Goal: Information Seeking & Learning: Learn about a topic

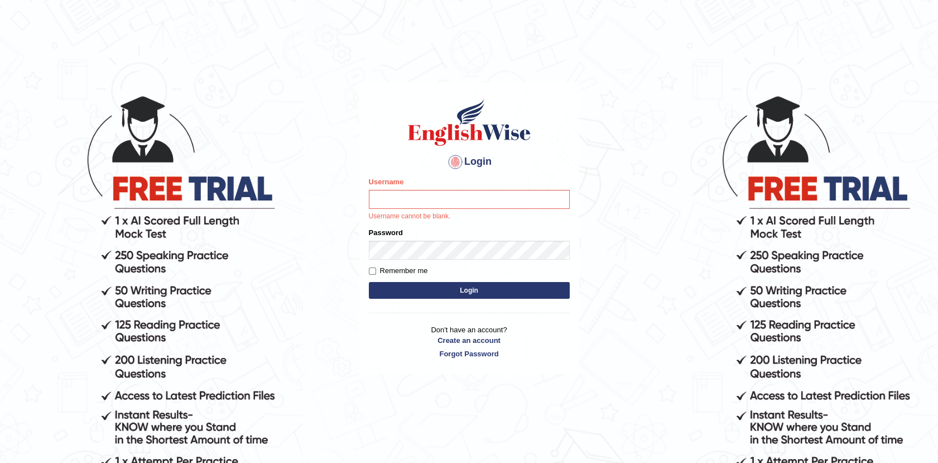
click at [430, 205] on input "Username" at bounding box center [469, 199] width 201 height 19
type input "Afreen11"
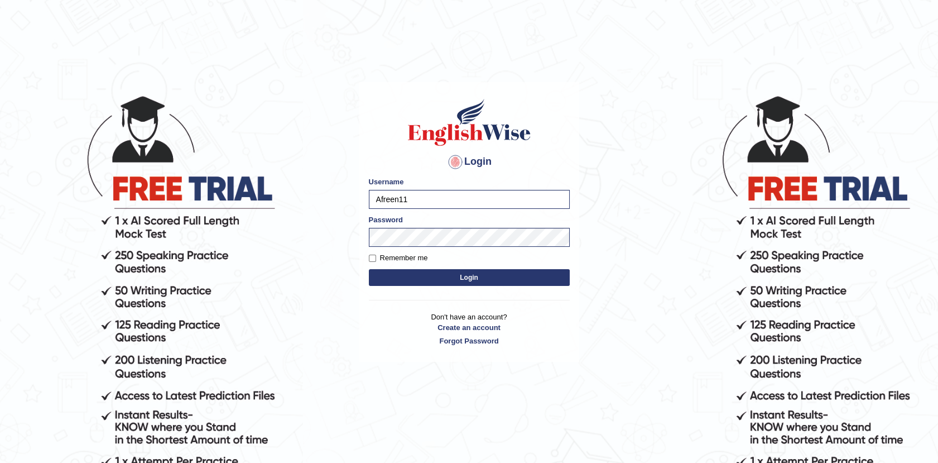
click at [442, 277] on button "Login" at bounding box center [469, 277] width 201 height 17
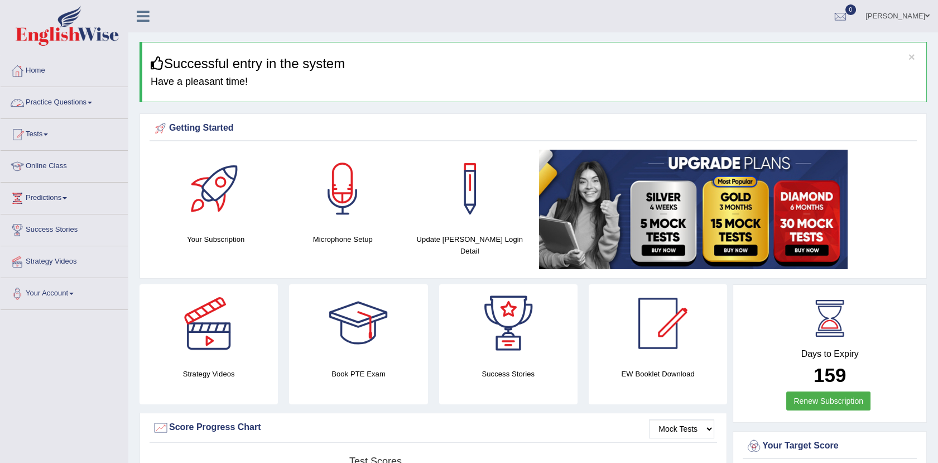
click at [55, 103] on link "Practice Questions" at bounding box center [64, 101] width 127 height 28
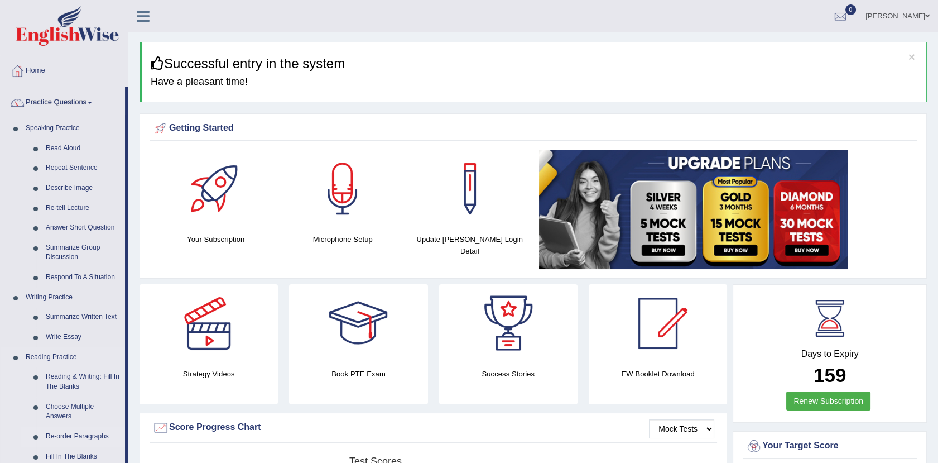
click at [65, 435] on link "Re-order Paragraphs" at bounding box center [83, 436] width 84 height 20
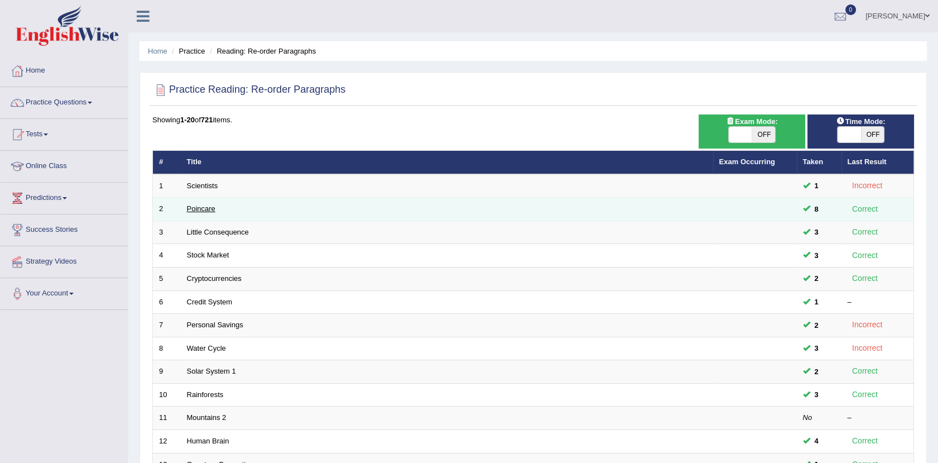
click at [201, 208] on link "Poincare" at bounding box center [201, 208] width 28 height 8
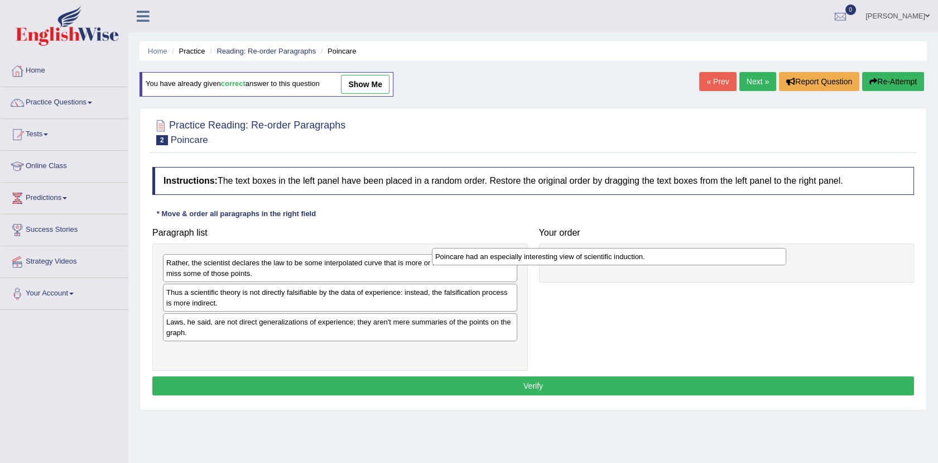
drag, startPoint x: 422, startPoint y: 293, endPoint x: 708, endPoint y: 257, distance: 288.5
click at [708, 257] on div "Poincare had an especially interesting view of scientific induction." at bounding box center [609, 256] width 354 height 17
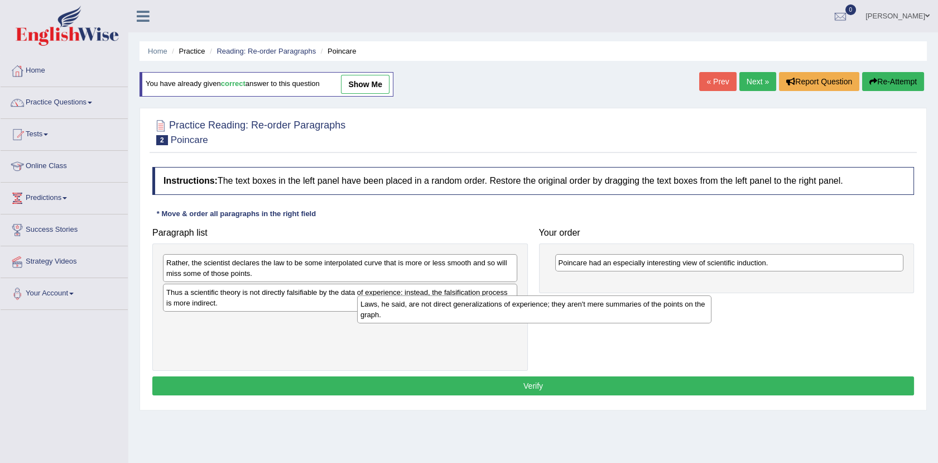
drag, startPoint x: 337, startPoint y: 333, endPoint x: 677, endPoint y: 310, distance: 340.1
click at [677, 310] on div "Laws, he said, are not direct generalizations of experience; they aren't mere s…" at bounding box center [534, 309] width 354 height 28
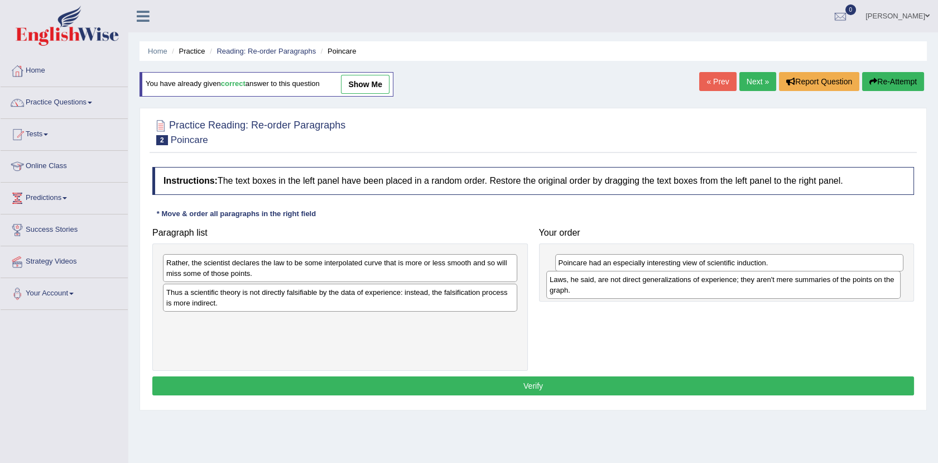
drag, startPoint x: 437, startPoint y: 326, endPoint x: 817, endPoint y: 288, distance: 382.0
click at [817, 288] on div "Laws, he said, are not direct generalizations of experience; they aren't mere s…" at bounding box center [723, 285] width 354 height 28
click at [443, 274] on div "Rather, the scientist declares the law to be some interpolated curve that is mo…" at bounding box center [340, 268] width 354 height 28
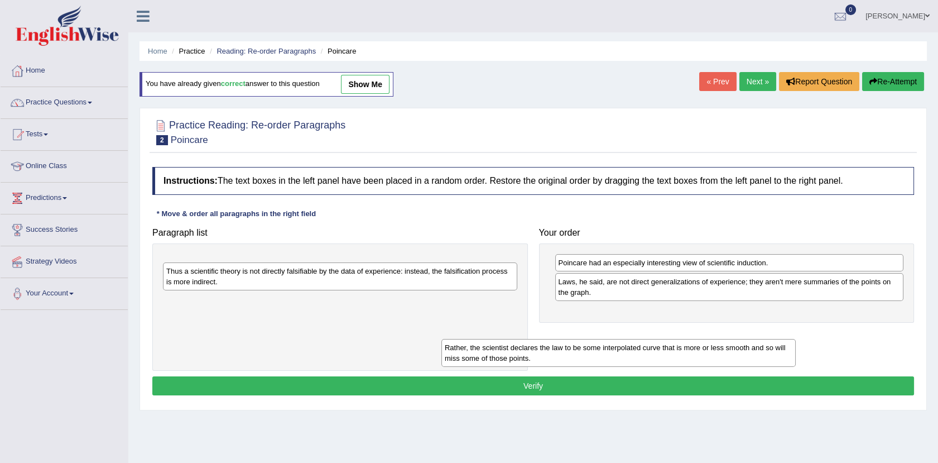
drag, startPoint x: 443, startPoint y: 274, endPoint x: 736, endPoint y: 362, distance: 306.7
click at [736, 362] on div "Rather, the scientist declares the law to be some interpolated curve that is mo…" at bounding box center [619, 353] width 354 height 28
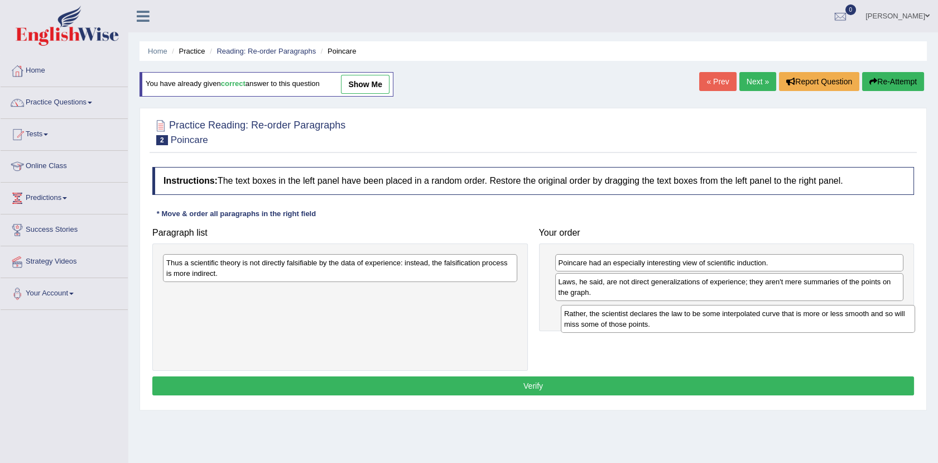
drag, startPoint x: 451, startPoint y: 276, endPoint x: 822, endPoint y: 327, distance: 374.1
click at [822, 327] on div "Rather, the scientist declares the law to be some interpolated curve that is mo…" at bounding box center [738, 319] width 354 height 28
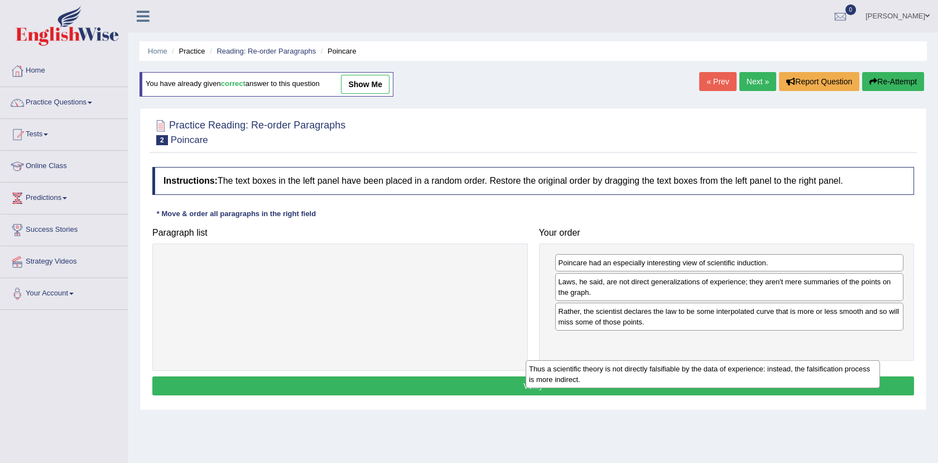
drag, startPoint x: 432, startPoint y: 267, endPoint x: 799, endPoint y: 372, distance: 382.0
click at [799, 372] on div "Thus a scientific theory is not directly falsifiable by the data of experience:…" at bounding box center [703, 374] width 354 height 28
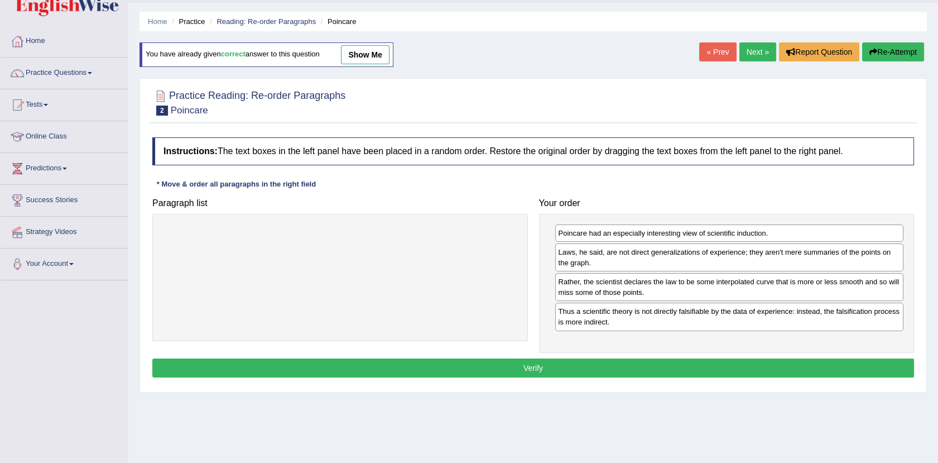
scroll to position [36, 0]
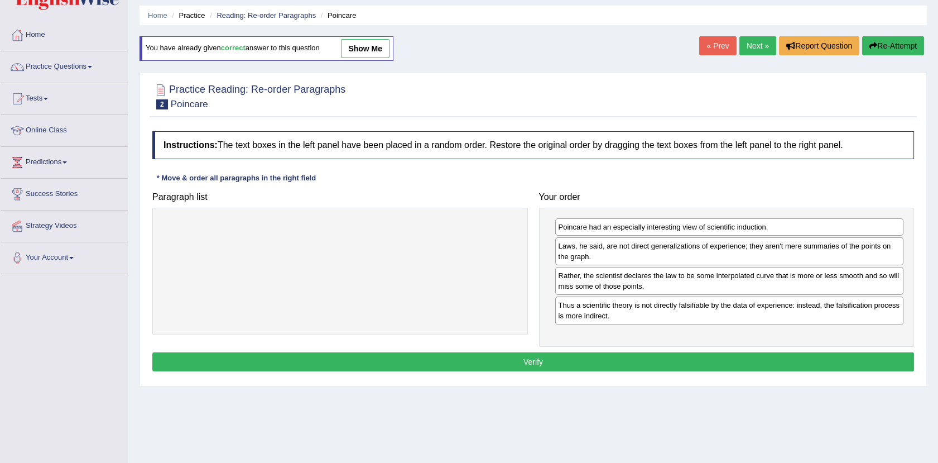
click at [529, 359] on button "Verify" at bounding box center [533, 361] width 762 height 19
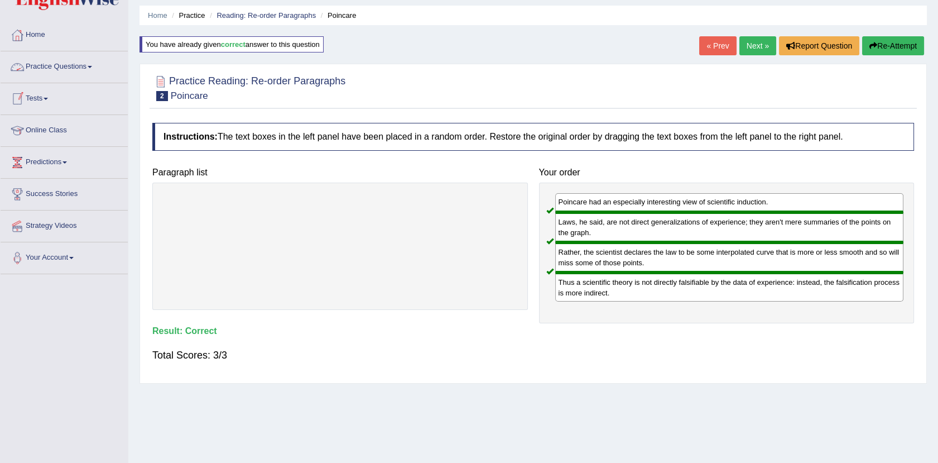
click at [78, 70] on link "Practice Questions" at bounding box center [64, 65] width 127 height 28
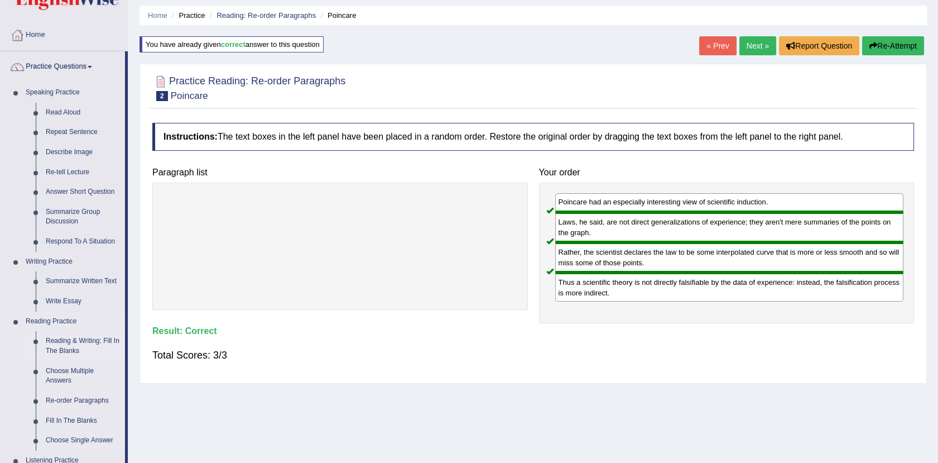
click at [69, 341] on link "Reading & Writing: Fill In The Blanks" at bounding box center [83, 346] width 84 height 30
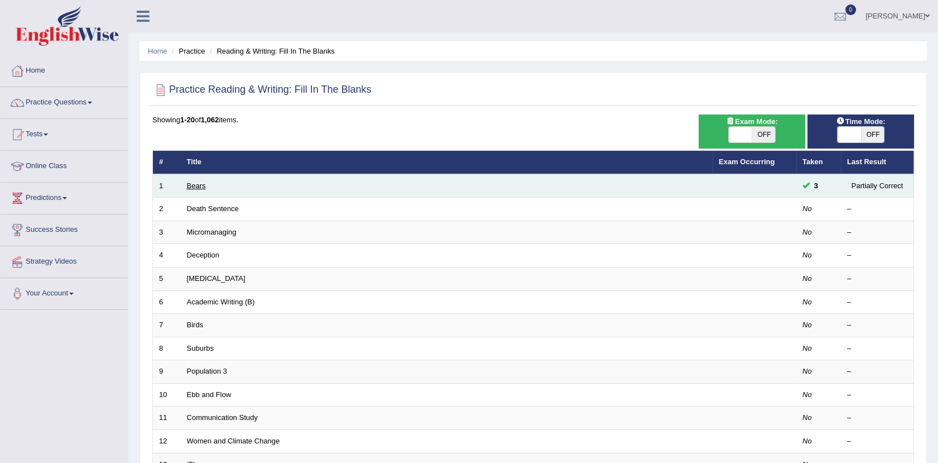
click at [188, 182] on link "Bears" at bounding box center [196, 185] width 19 height 8
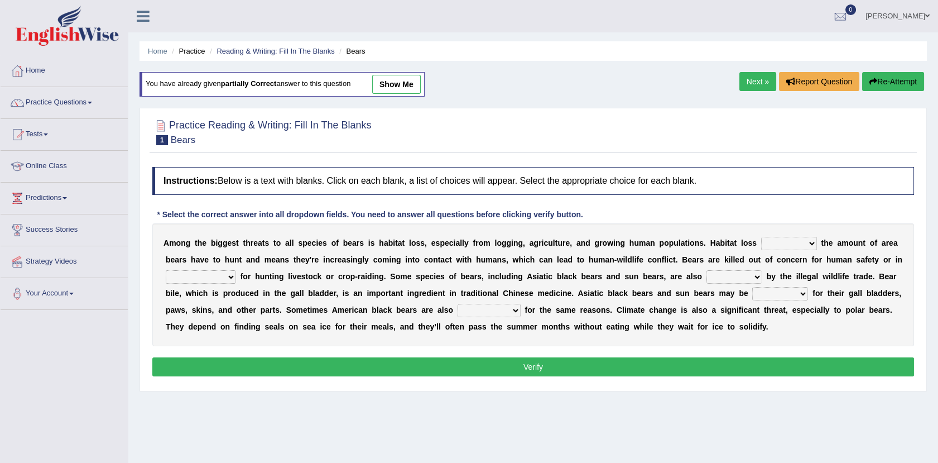
click at [756, 250] on div "A m o n g t h e b i g g e s t t h r e a t s t o a l l s p e c i e s o f b e a r…" at bounding box center [533, 284] width 762 height 123
click at [775, 246] on select "increases reduces complies interacts" at bounding box center [789, 243] width 56 height 13
select select "reduces"
click at [761, 237] on select "increases reduces complies interacts" at bounding box center [789, 243] width 56 height 13
click at [236, 270] on select "coalition retaliation appreciation disinformation" at bounding box center [201, 276] width 70 height 13
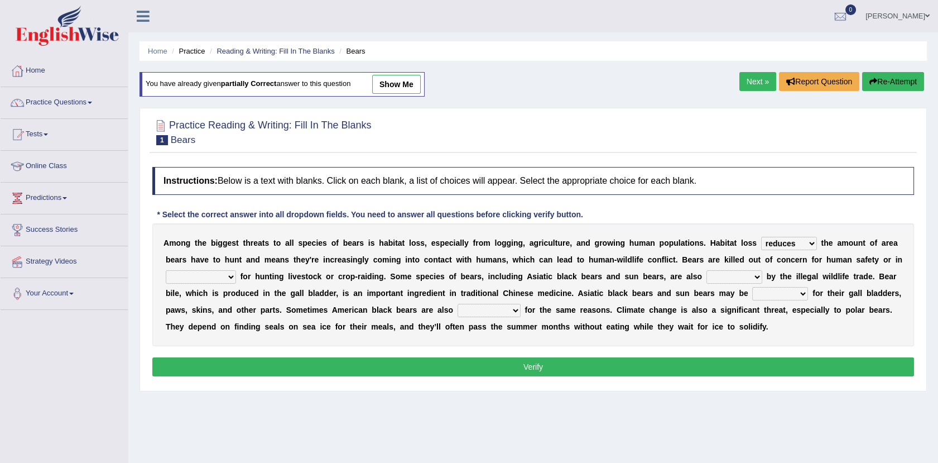
select select "retaliation"
click at [236, 270] on select "coalition retaliation appreciation disinformation" at bounding box center [201, 276] width 70 height 13
click at [792, 277] on b at bounding box center [794, 276] width 4 height 9
click at [707, 276] on select "protected prohibited fattened threatened" at bounding box center [735, 276] width 56 height 13
select select "threatened"
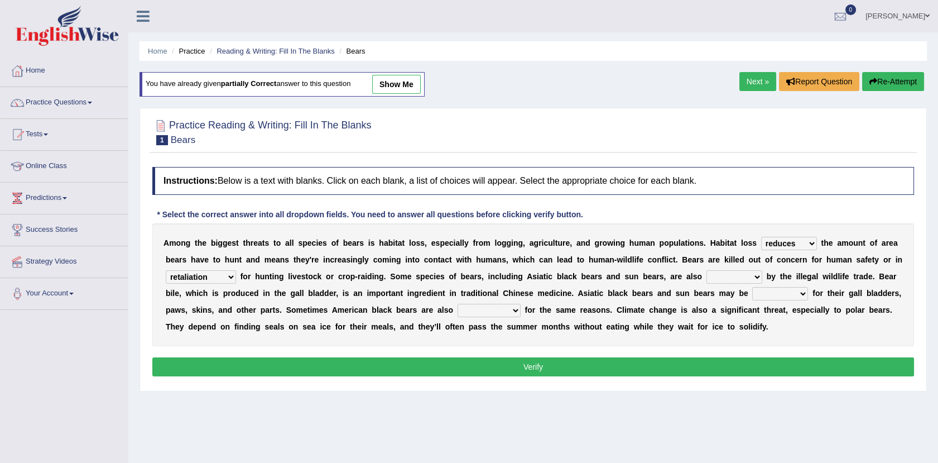
click at [707, 270] on select "protected prohibited fattened threatened" at bounding box center [735, 276] width 56 height 13
click at [752, 298] on select "poached squelched coached blenched" at bounding box center [780, 293] width 56 height 13
select select "poached"
click at [752, 287] on select "poached squelched coached blenched" at bounding box center [780, 293] width 56 height 13
click at [458, 309] on select "begot foreseen encountered targeted" at bounding box center [489, 310] width 63 height 13
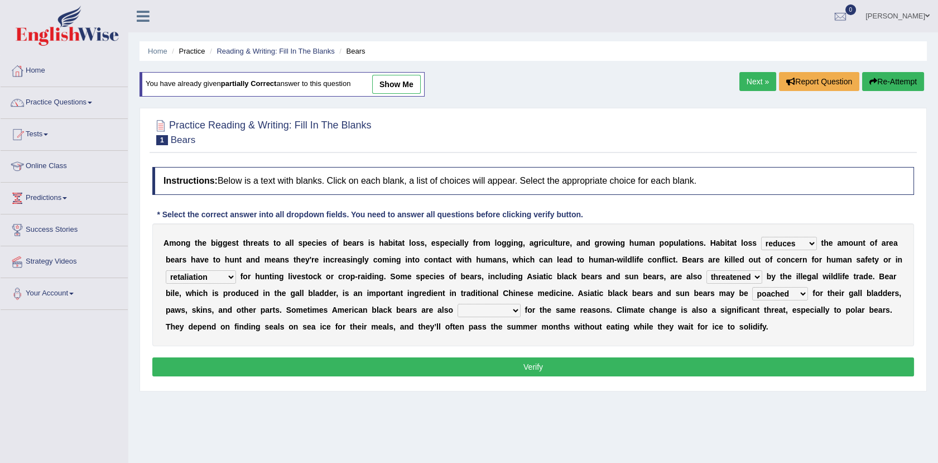
select select "targeted"
click at [458, 304] on select "begot foreseen encountered targeted" at bounding box center [489, 310] width 63 height 13
click at [395, 373] on button "Verify" at bounding box center [533, 366] width 762 height 19
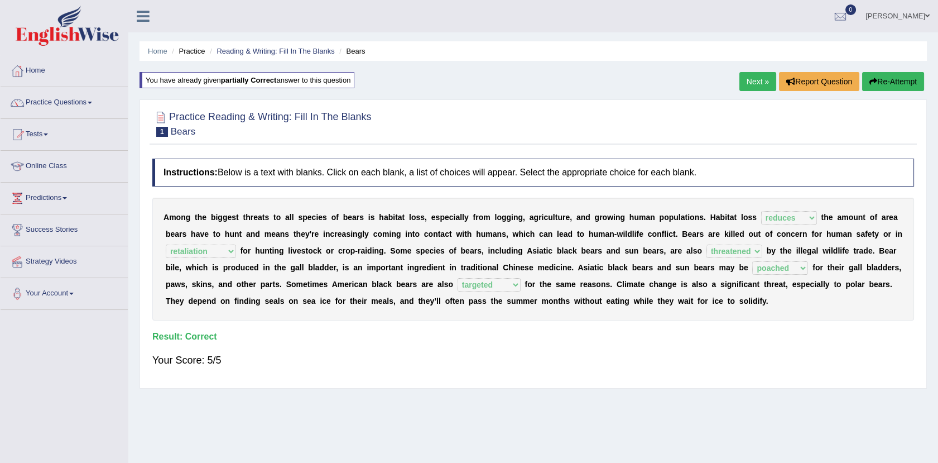
click at [40, 72] on link "Home" at bounding box center [64, 69] width 127 height 28
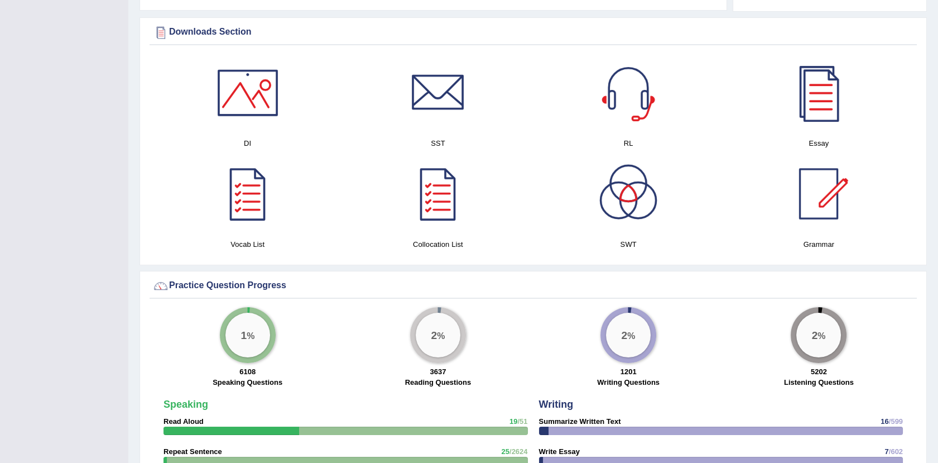
scroll to position [539, 0]
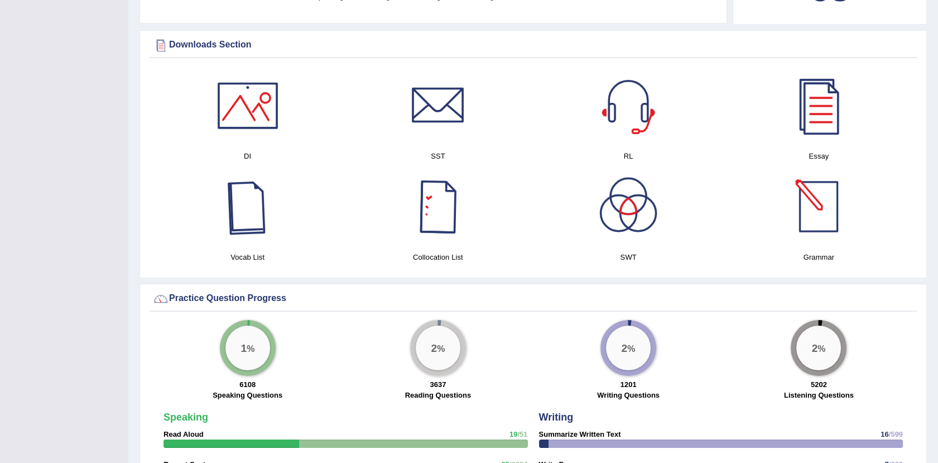
click at [243, 197] on div at bounding box center [248, 206] width 78 height 78
click at [811, 219] on div at bounding box center [819, 206] width 78 height 78
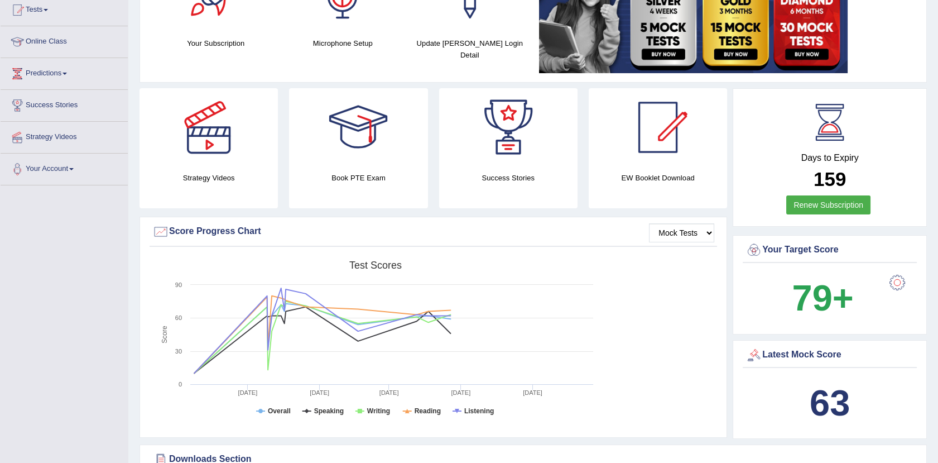
scroll to position [0, 0]
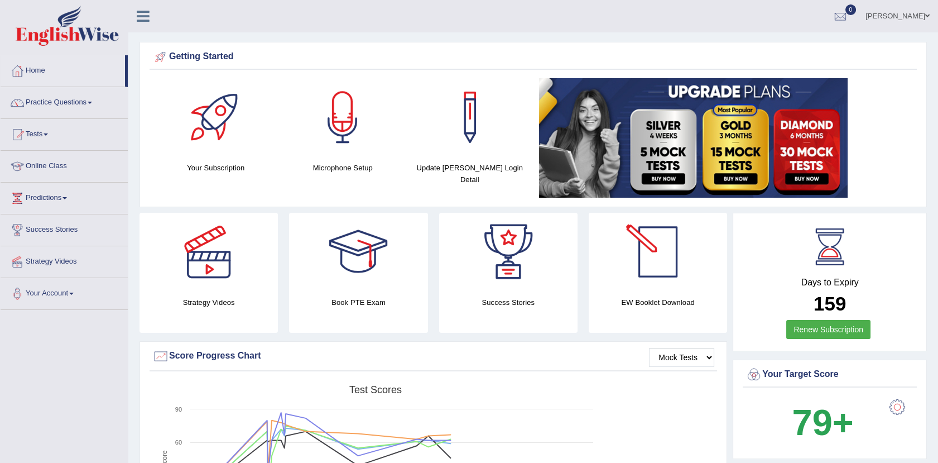
click at [655, 274] on div at bounding box center [658, 252] width 78 height 78
click at [80, 97] on link "Practice Questions" at bounding box center [64, 101] width 127 height 28
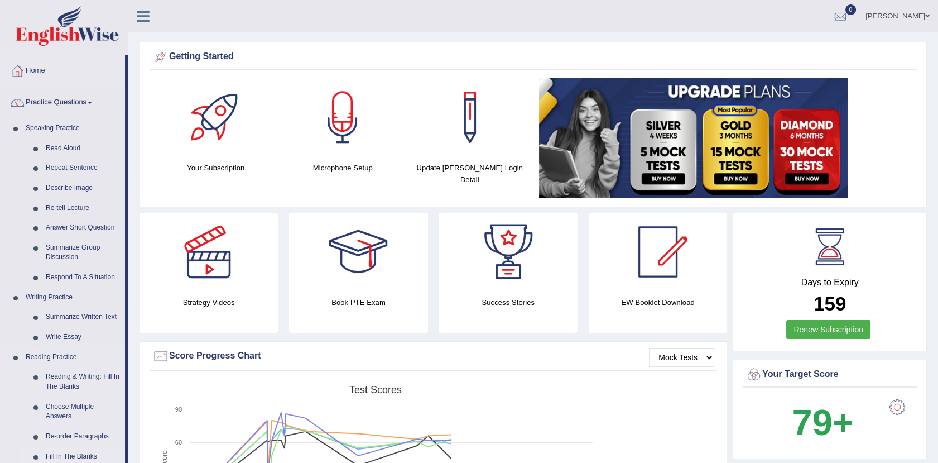
click at [79, 452] on link "Fill In The Blanks" at bounding box center [83, 457] width 84 height 20
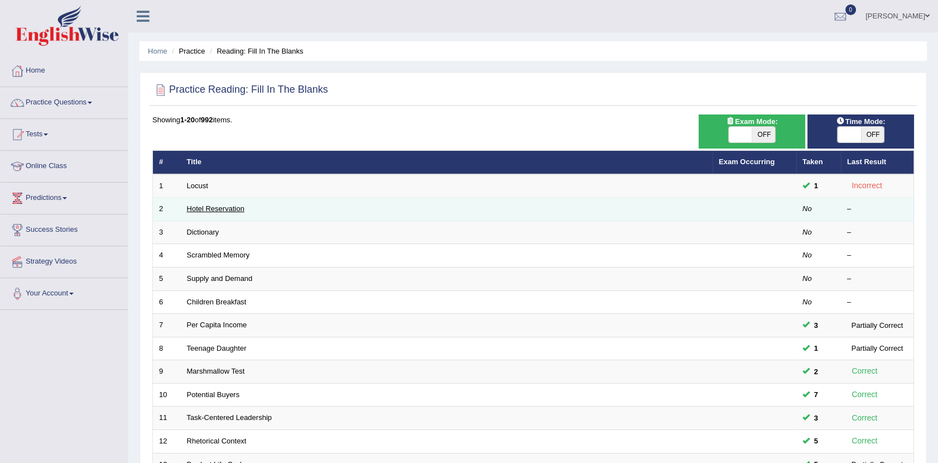
click at [194, 212] on link "Hotel Reservation" at bounding box center [215, 208] width 57 height 8
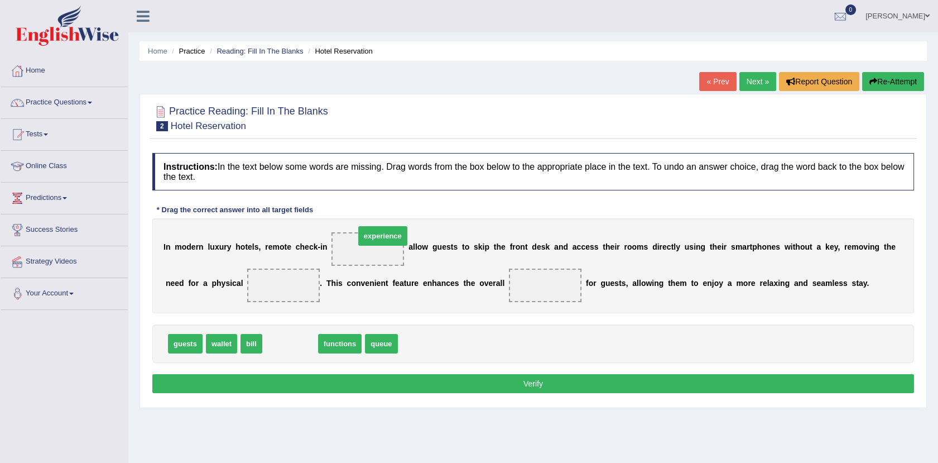
drag, startPoint x: 287, startPoint y: 349, endPoint x: 369, endPoint y: 253, distance: 126.7
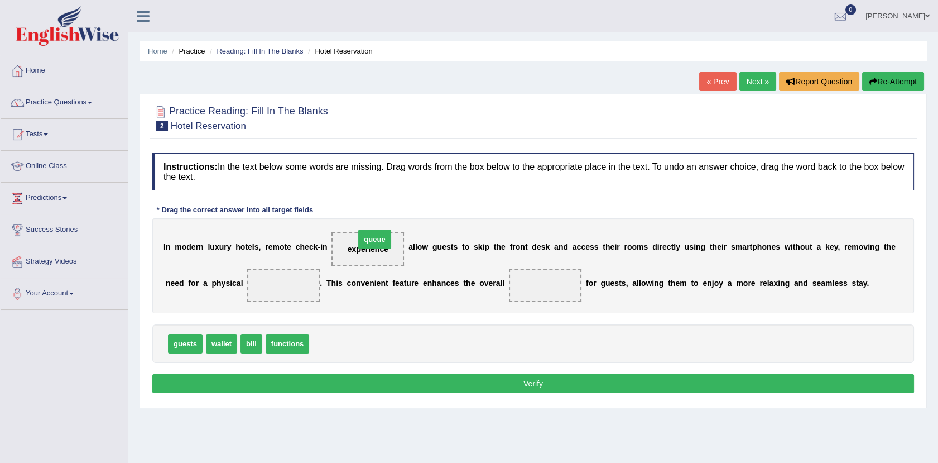
drag, startPoint x: 329, startPoint y: 348, endPoint x: 375, endPoint y: 242, distance: 115.5
drag, startPoint x: 355, startPoint y: 249, endPoint x: 203, endPoint y: 290, distance: 157.4
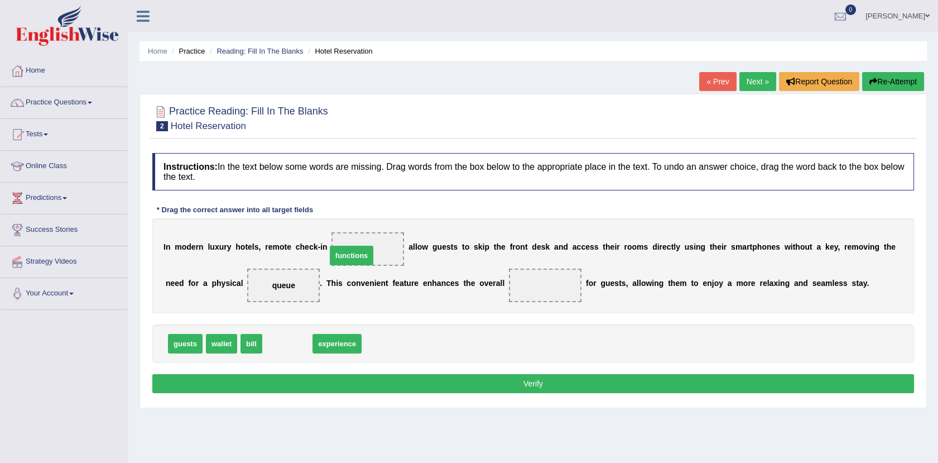
drag, startPoint x: 284, startPoint y: 345, endPoint x: 352, endPoint y: 255, distance: 112.8
drag, startPoint x: 290, startPoint y: 341, endPoint x: 503, endPoint y: 289, distance: 219.1
click at [514, 394] on div "Instructions: In the text below some words are missing. Drag words from the box…" at bounding box center [534, 274] width 768 height 255
click at [496, 385] on button "Verify" at bounding box center [533, 383] width 762 height 19
